Goal: Task Accomplishment & Management: Manage account settings

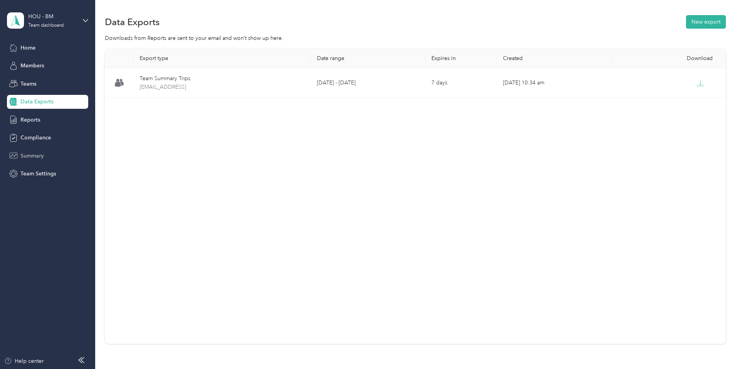
click at [43, 154] on span "Summary" at bounding box center [32, 156] width 23 height 8
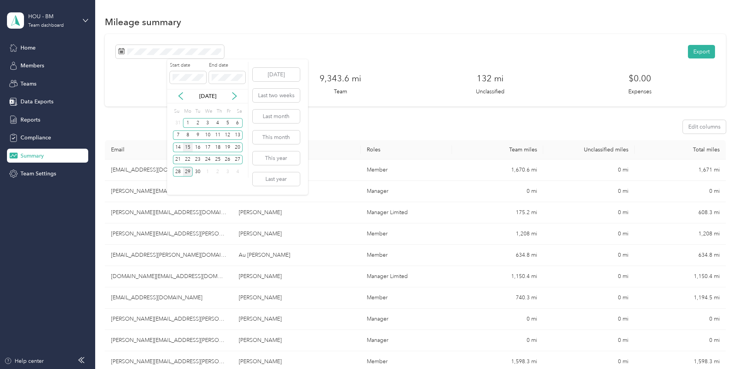
click at [188, 148] on div "15" at bounding box center [188, 147] width 10 height 10
click at [179, 158] on div "21" at bounding box center [178, 160] width 10 height 10
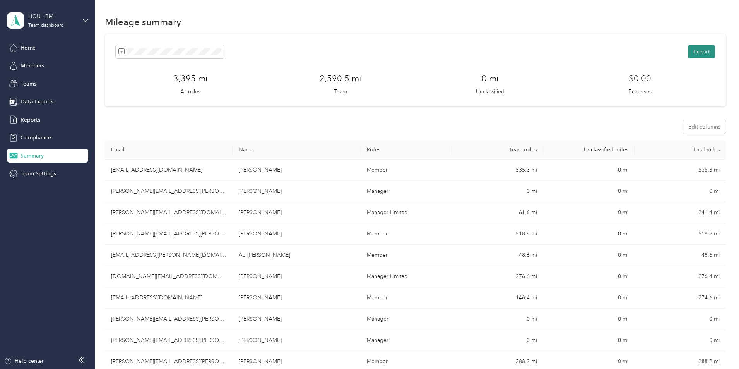
click at [688, 53] on button "Export" at bounding box center [701, 52] width 27 height 14
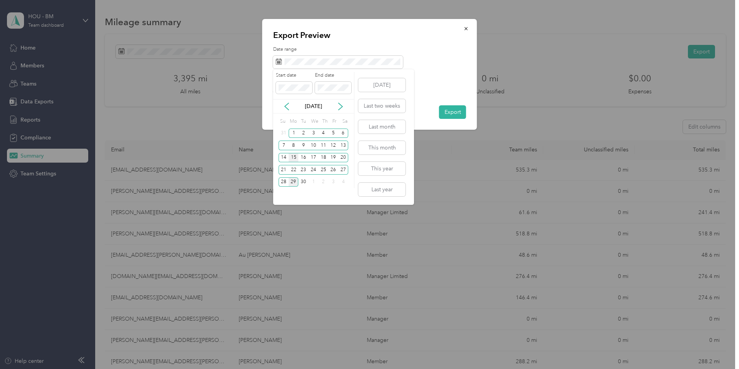
click at [293, 156] on div "15" at bounding box center [294, 158] width 10 height 10
click at [331, 91] on span at bounding box center [333, 88] width 36 height 12
click at [282, 169] on div "21" at bounding box center [284, 170] width 10 height 10
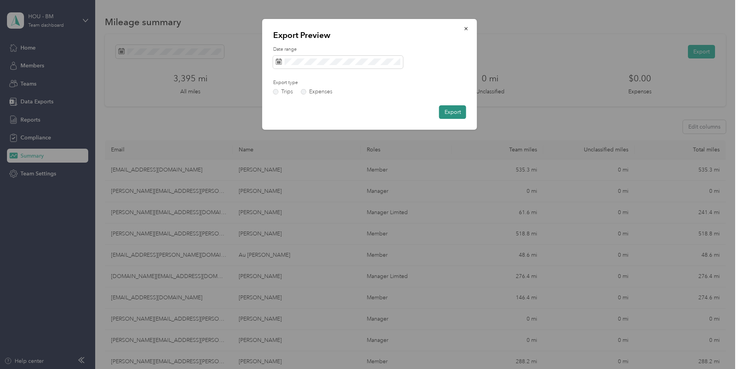
click at [448, 115] on button "Export" at bounding box center [452, 112] width 27 height 14
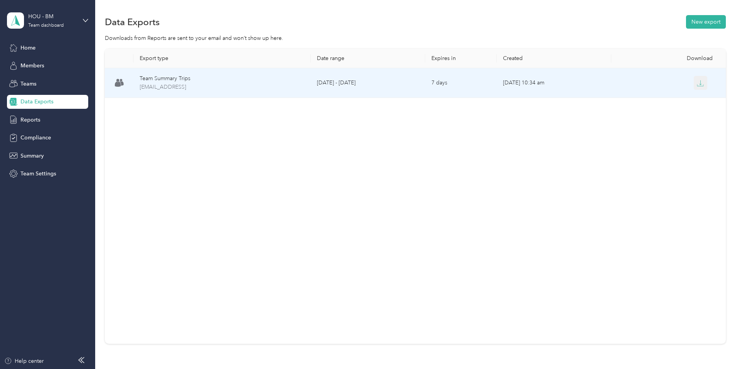
click at [697, 84] on icon "button" at bounding box center [700, 83] width 7 height 7
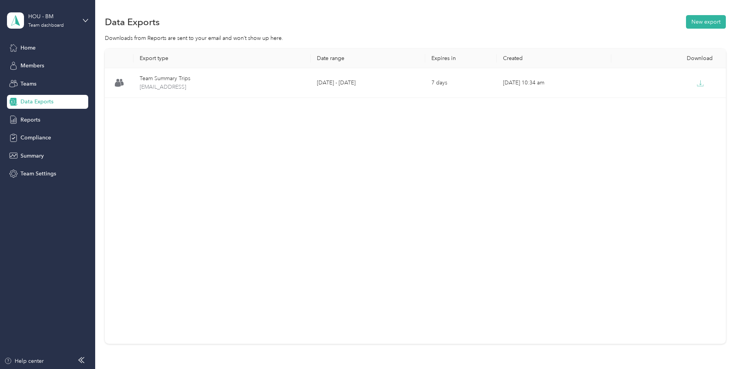
click at [429, 202] on div "Export type Date range Expires in Created Download Team Summary Trips team-summ…" at bounding box center [415, 196] width 621 height 295
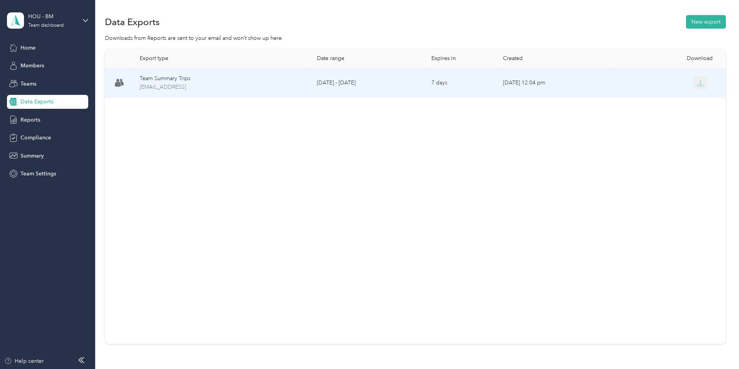
click at [697, 85] on icon "button" at bounding box center [700, 83] width 7 height 7
